Goal: Information Seeking & Learning: Learn about a topic

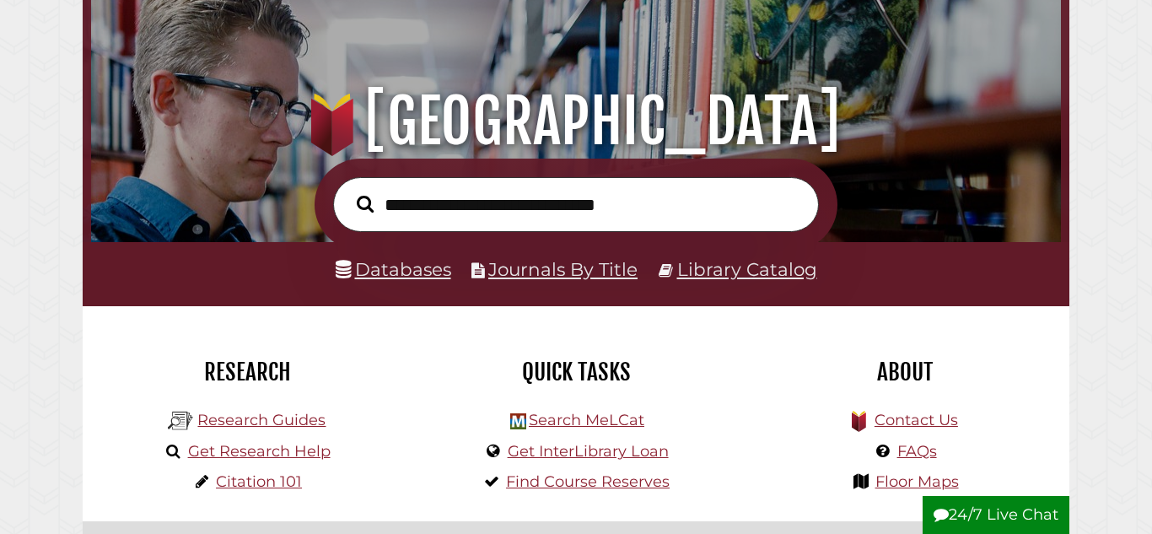
scroll to position [320, 961]
type input "**********"
click at [348, 191] on button "Search" at bounding box center [365, 204] width 34 height 26
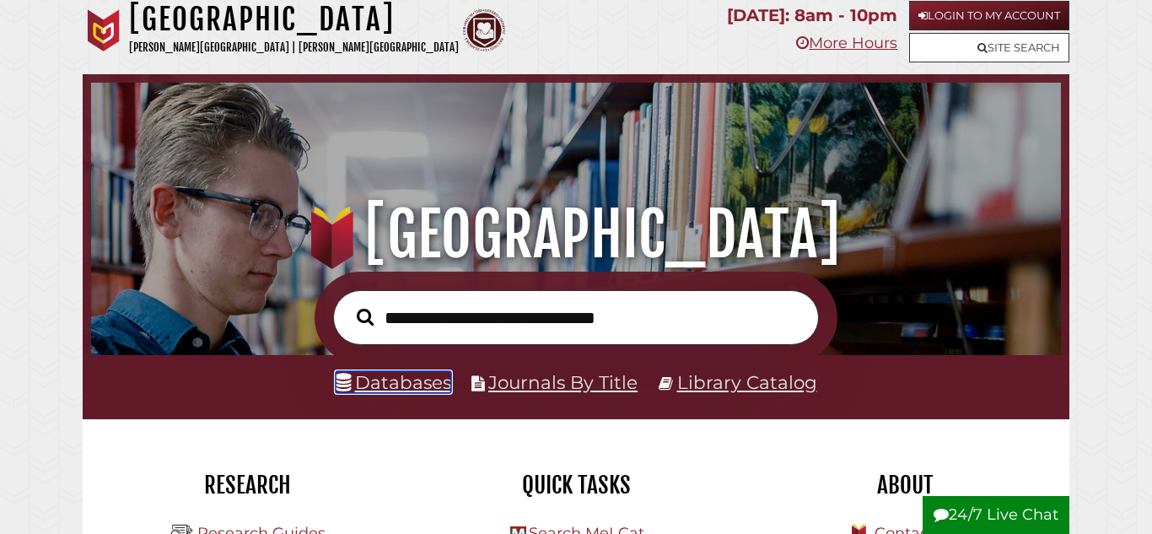
click at [395, 384] on link "Databases" at bounding box center [394, 382] width 116 height 22
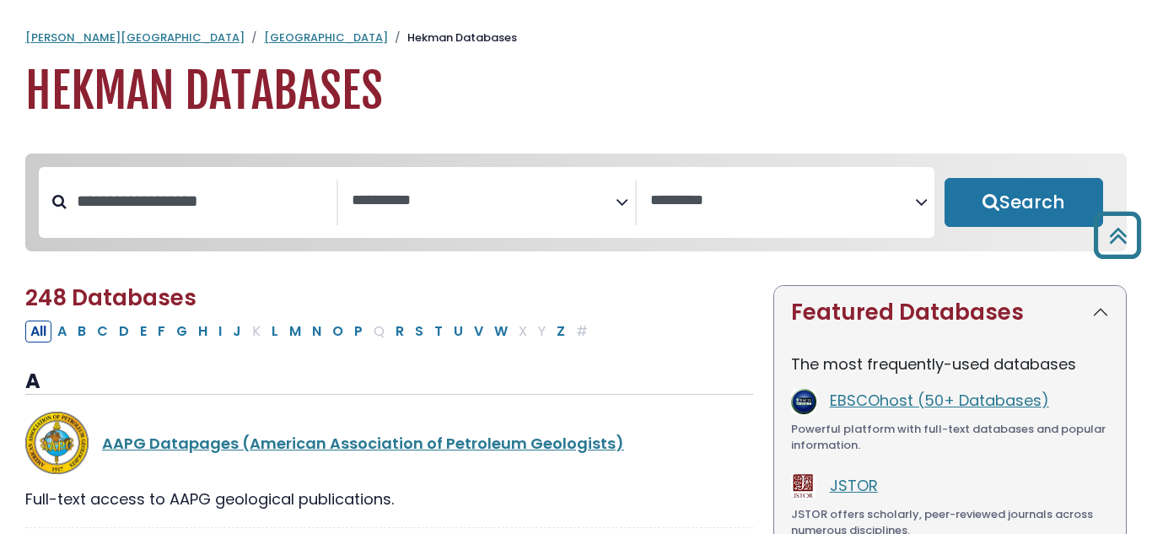
select select "Database Subject Filter"
select select "Database Vendors Filter"
click at [317, 320] on button "N" at bounding box center [316, 331] width 19 height 22
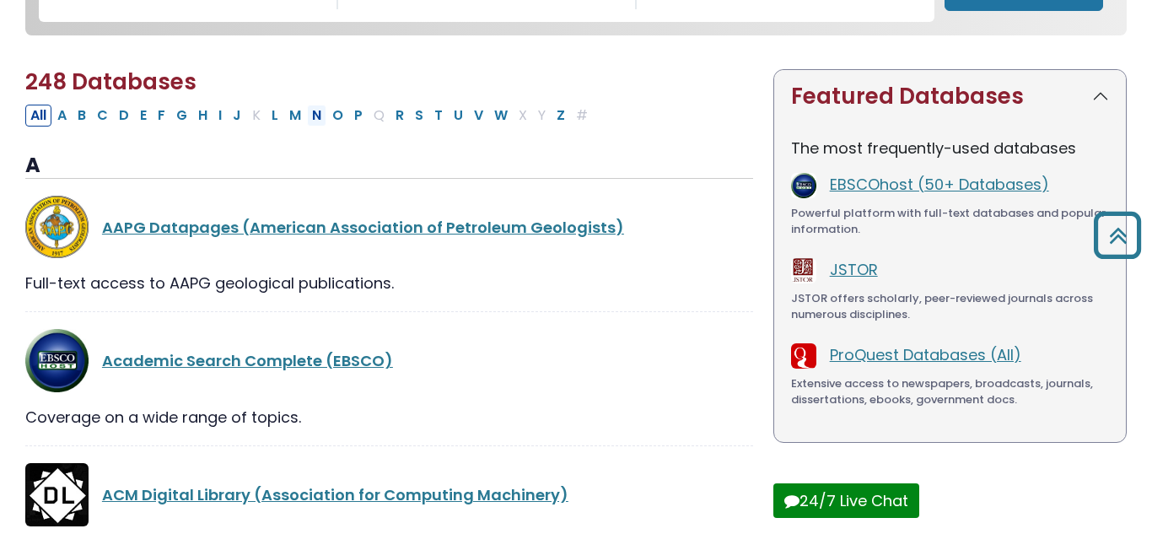
scroll to position [216, 0]
select select "Database Subject Filter"
select select "Database Vendors Filter"
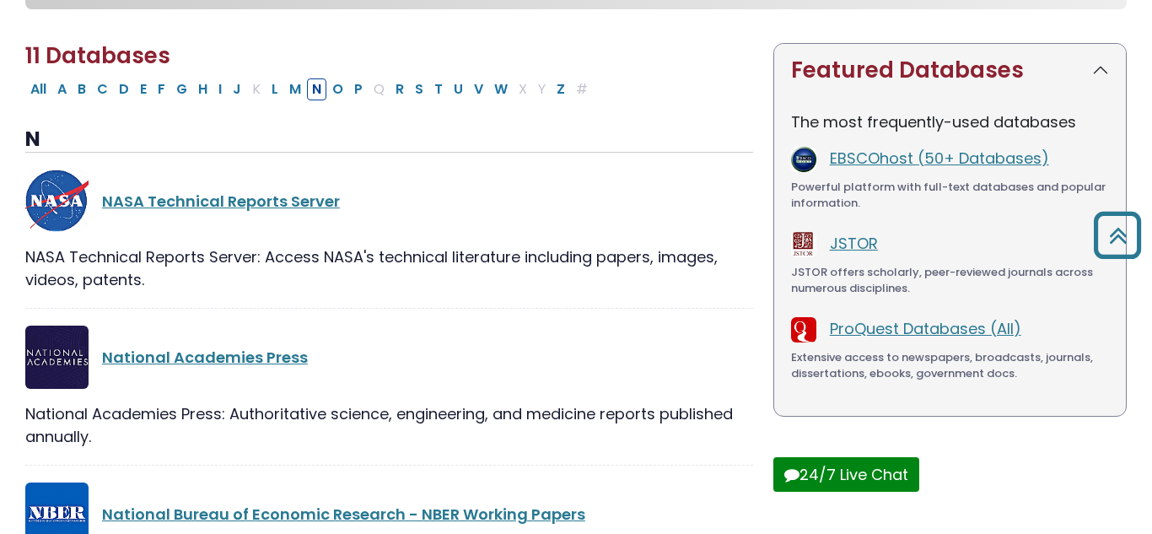
scroll to position [236, 0]
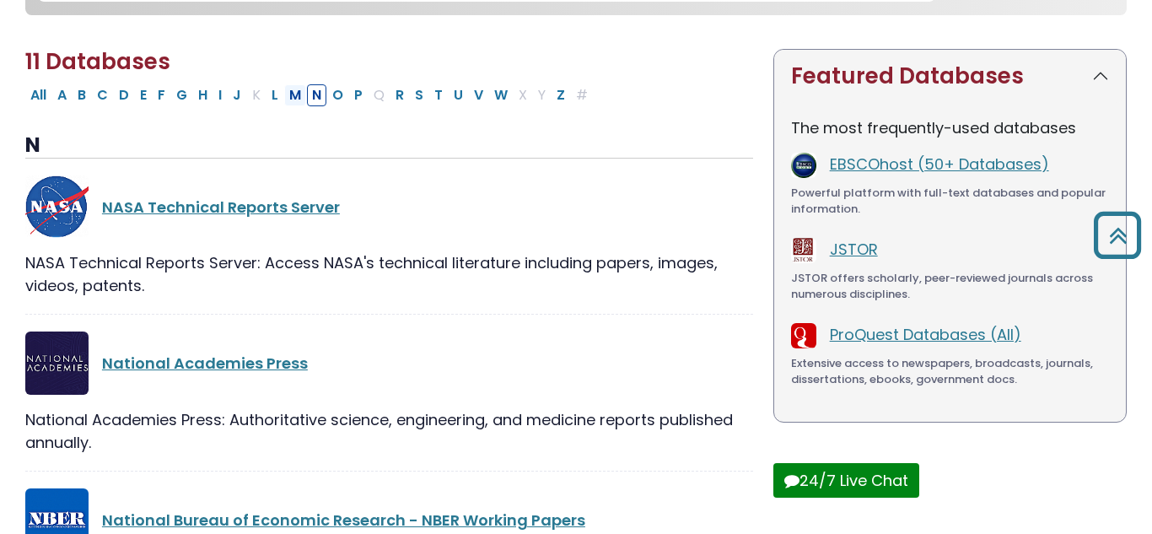
click at [296, 100] on button "M" at bounding box center [295, 95] width 22 height 22
select select "Database Subject Filter"
select select "Database Vendors Filter"
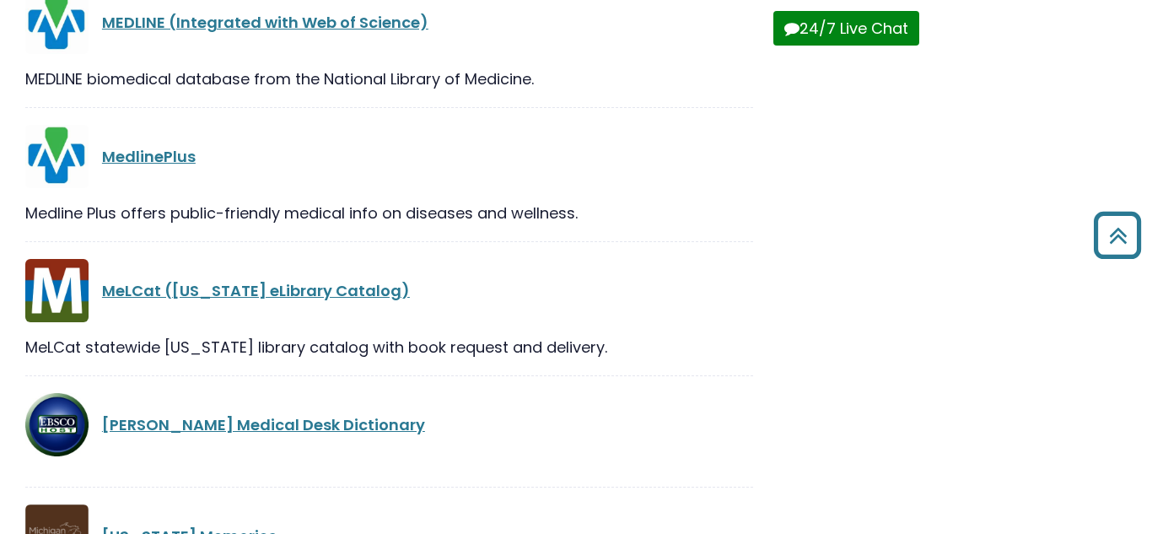
scroll to position [687, 0]
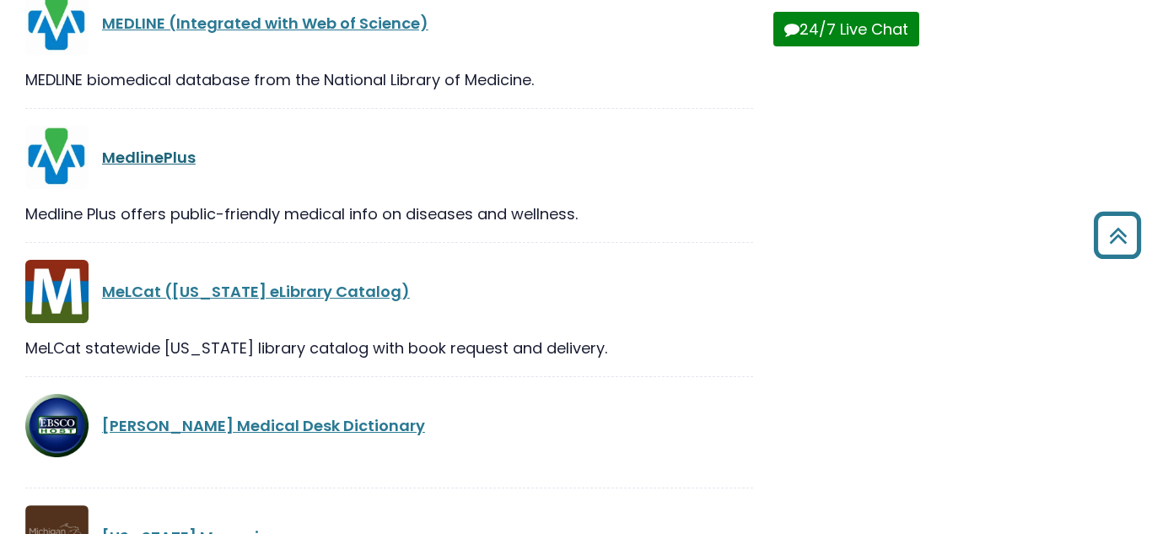
click at [155, 159] on link "MedlinePlus" at bounding box center [149, 157] width 94 height 21
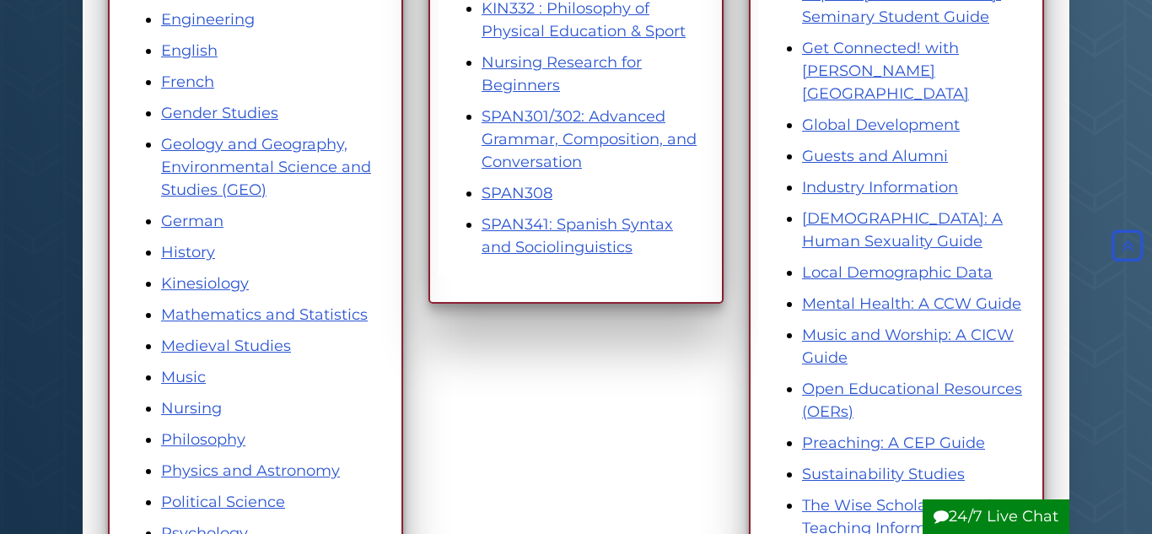
scroll to position [712, 0]
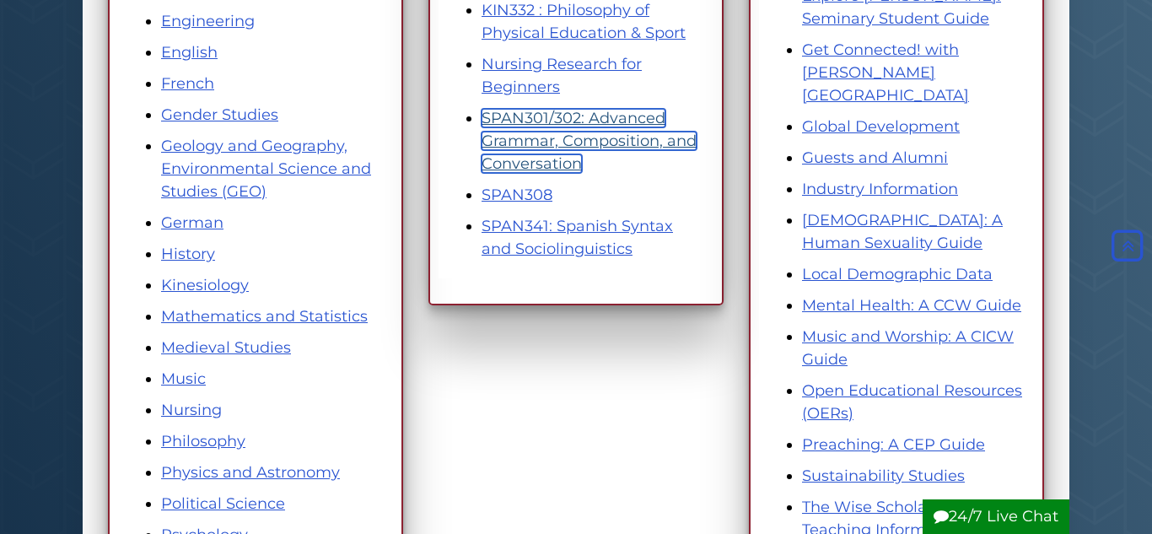
click at [582, 138] on link "SPAN301/302: Advanced Grammar, Composition, and Conversation" at bounding box center [588, 141] width 215 height 64
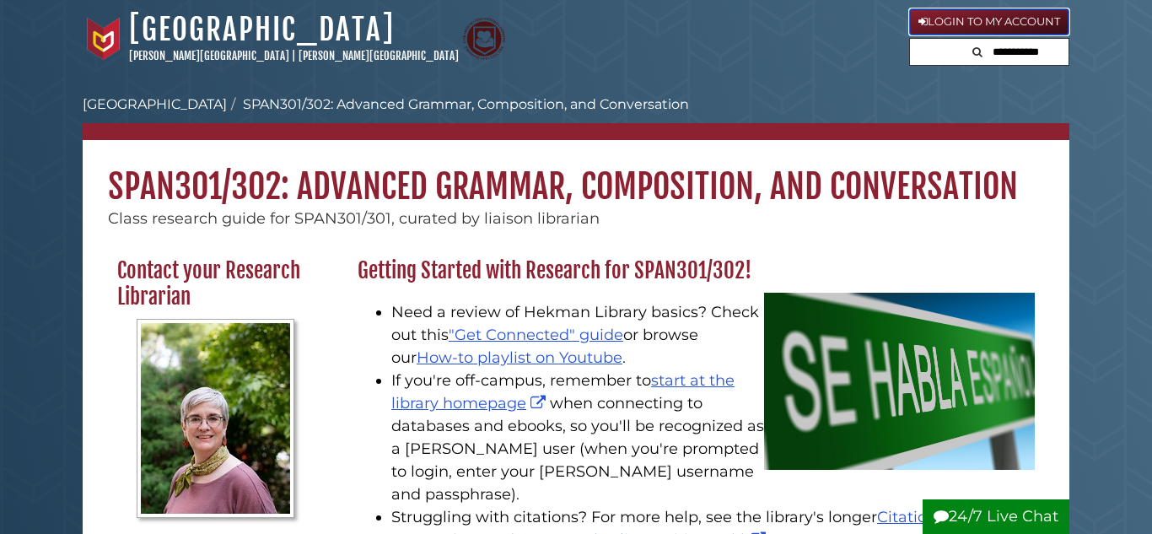
click at [946, 20] on link "Login to My Account" at bounding box center [989, 21] width 160 height 27
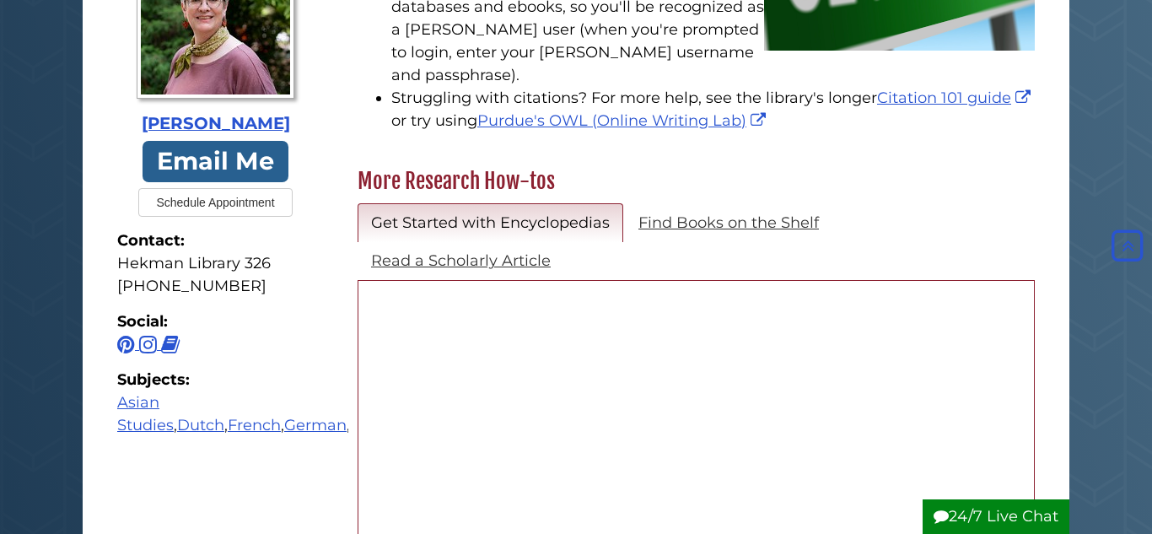
scroll to position [421, 0]
